Goal: Navigation & Orientation: Find specific page/section

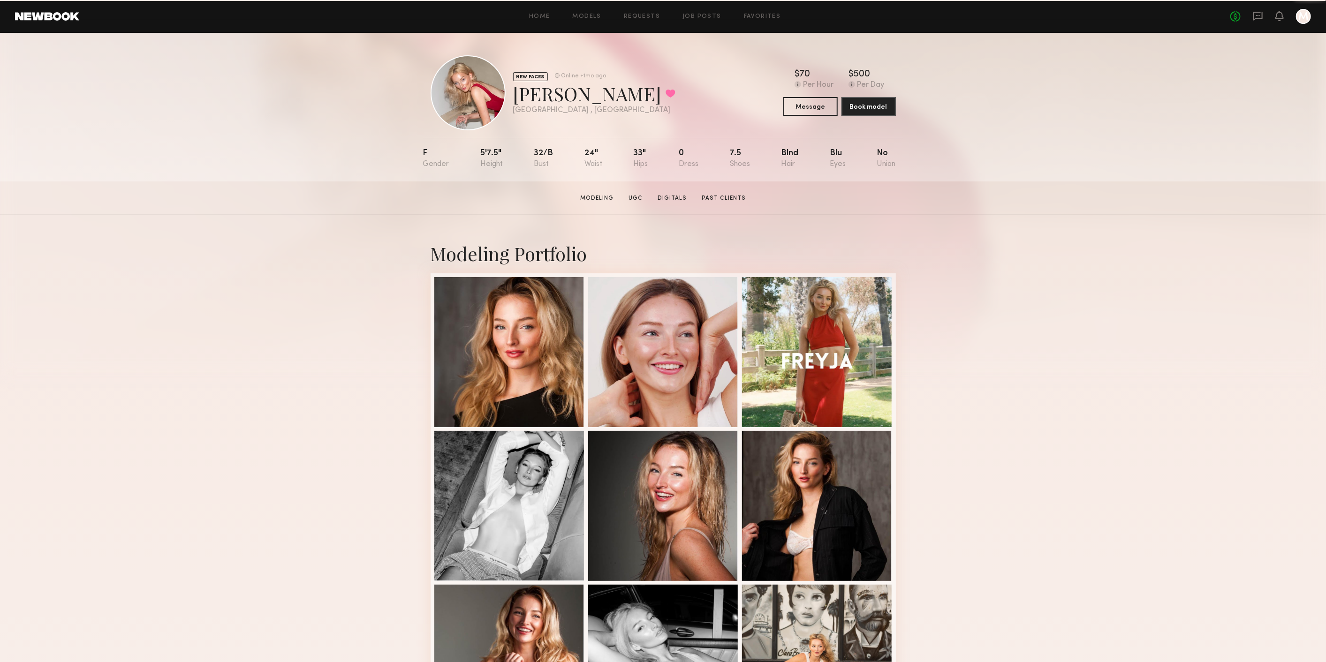
click at [68, 16] on link at bounding box center [47, 16] width 64 height 8
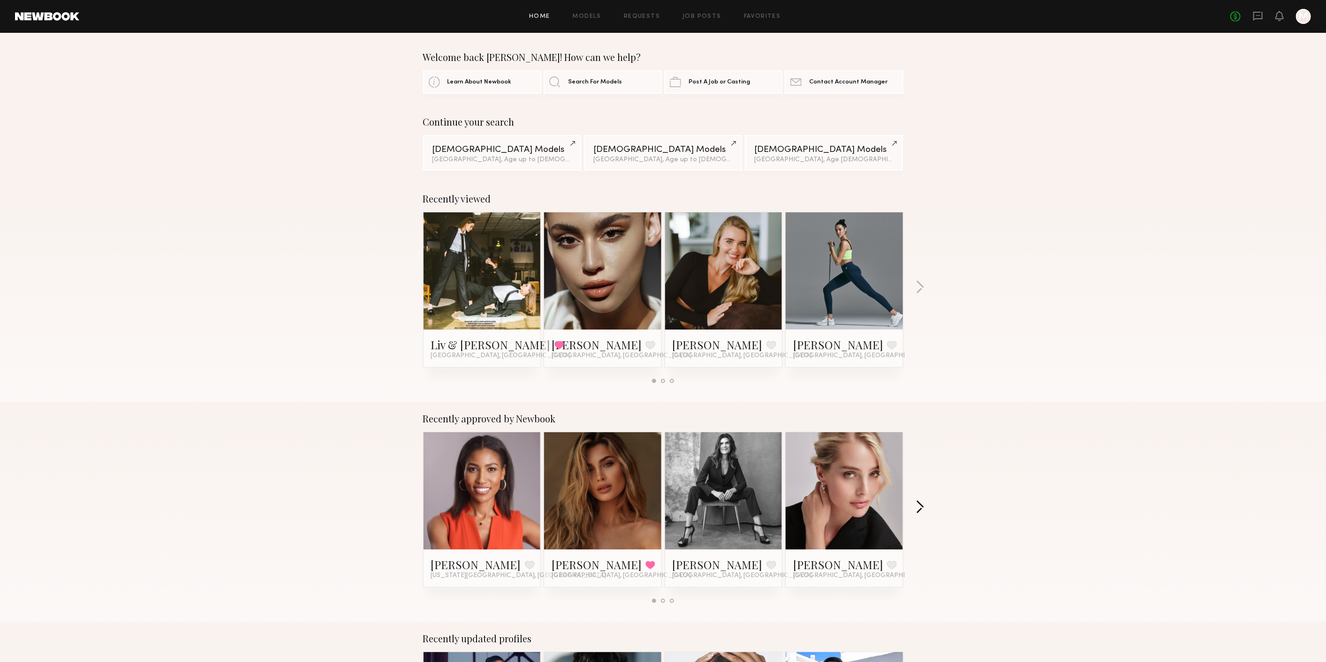
click at [920, 507] on button "button" at bounding box center [919, 507] width 9 height 15
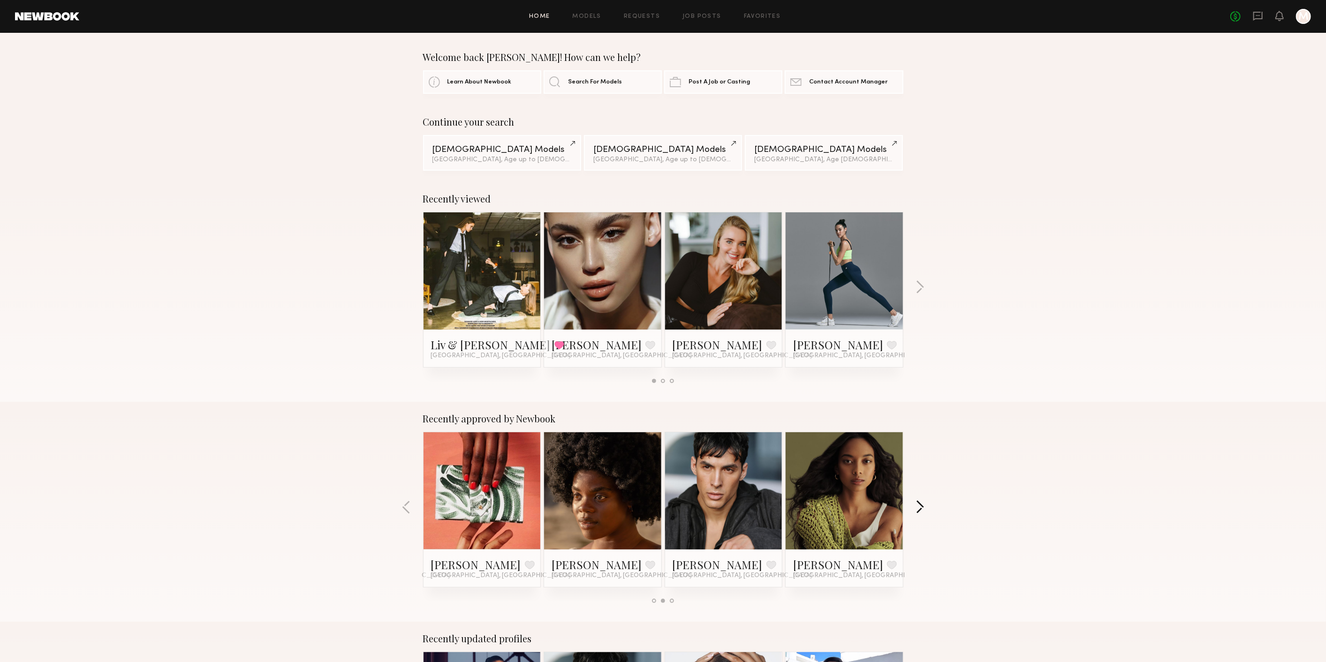
click at [920, 507] on button "button" at bounding box center [919, 507] width 9 height 15
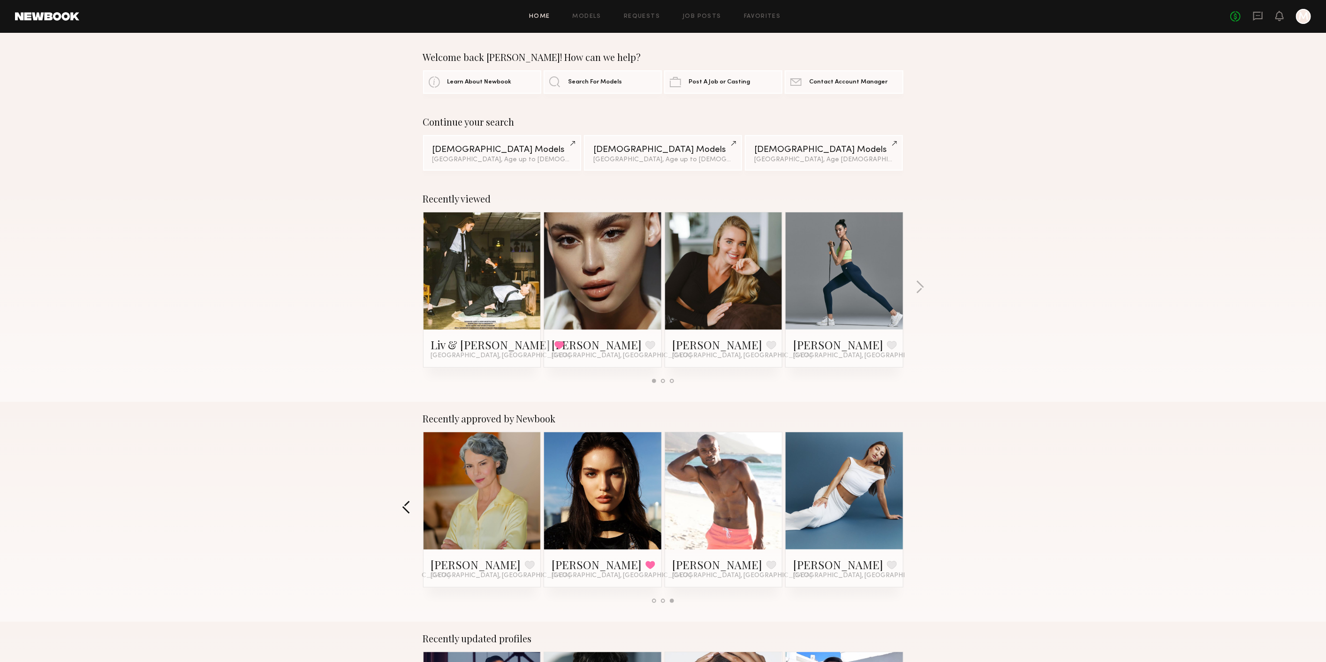
click at [408, 504] on button "button" at bounding box center [406, 507] width 9 height 15
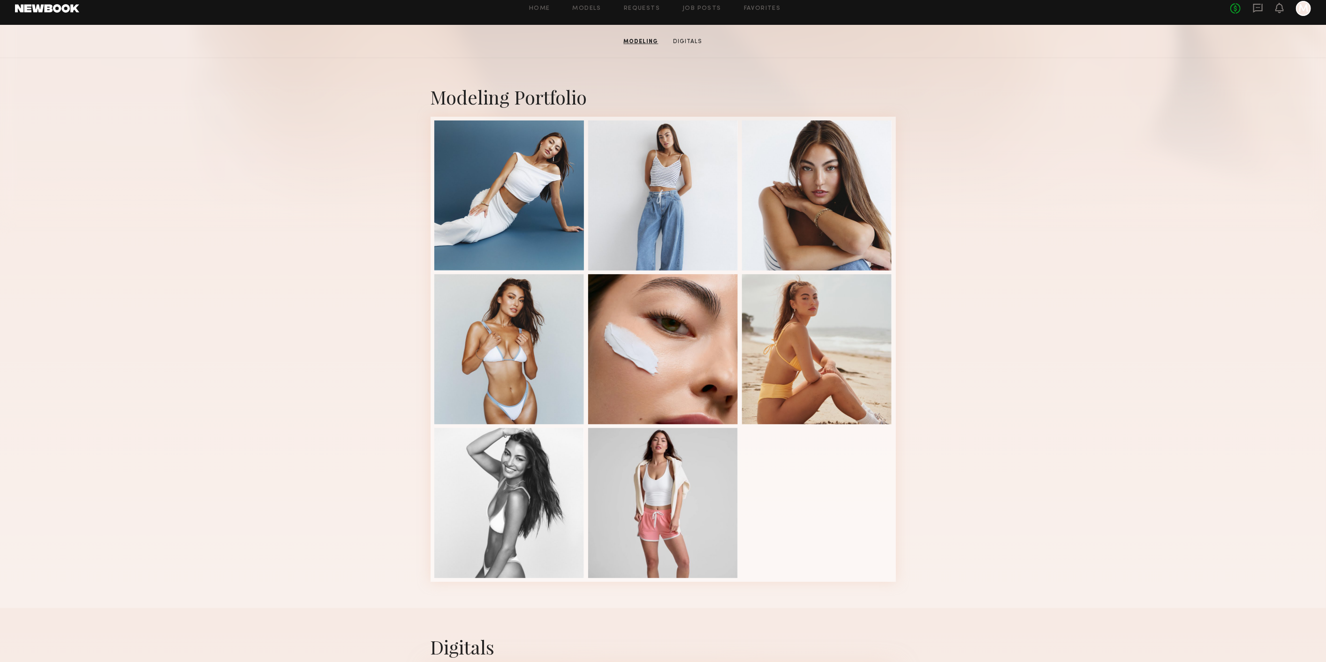
scroll to position [156, 0]
